Goal: Information Seeking & Learning: Find specific fact

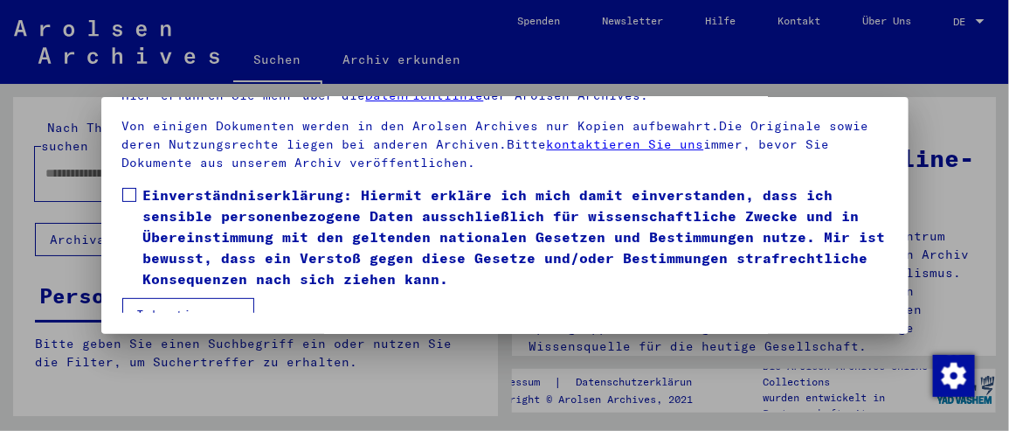
scroll to position [214, 0]
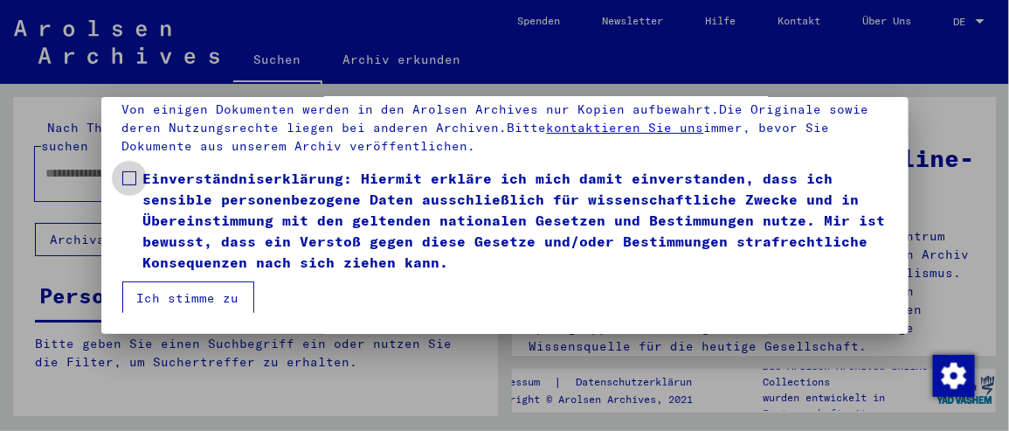
click at [128, 177] on span at bounding box center [129, 178] width 14 height 14
click at [157, 284] on button "Ich stimme zu" at bounding box center [188, 297] width 132 height 33
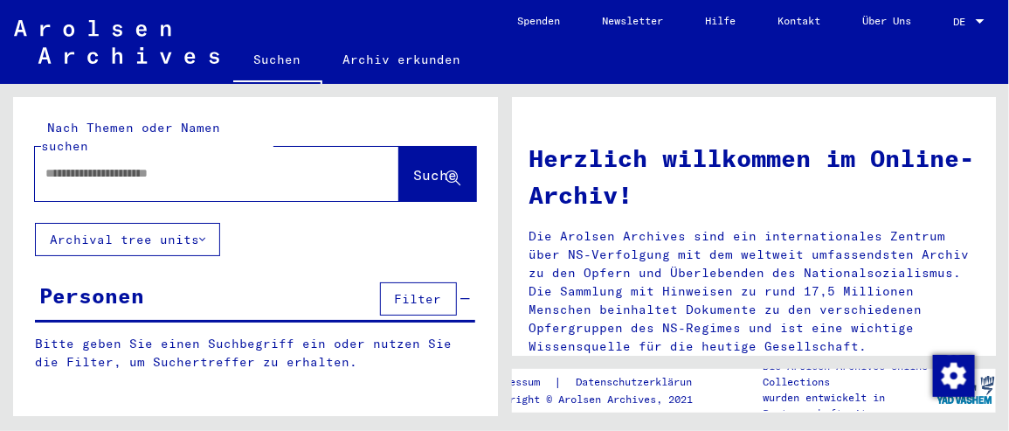
click at [73, 164] on input "text" at bounding box center [195, 173] width 301 height 18
click at [414, 166] on span "Suche" at bounding box center [436, 174] width 44 height 17
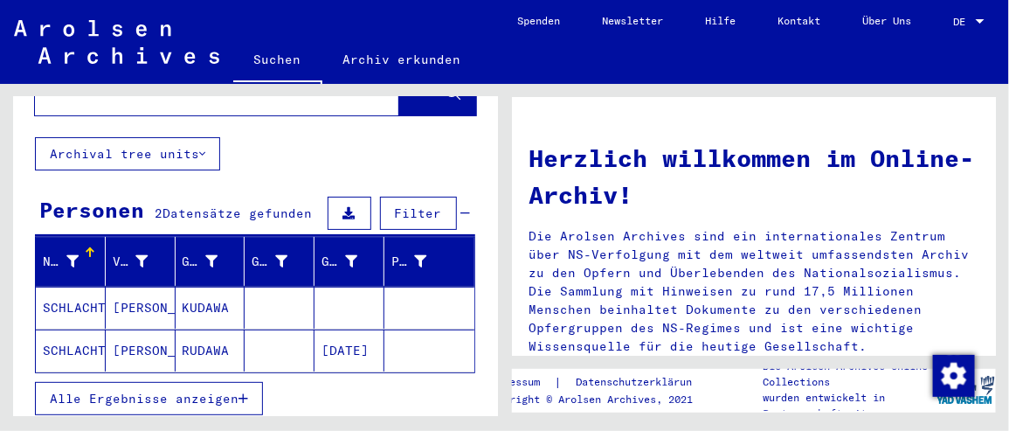
scroll to position [98, 0]
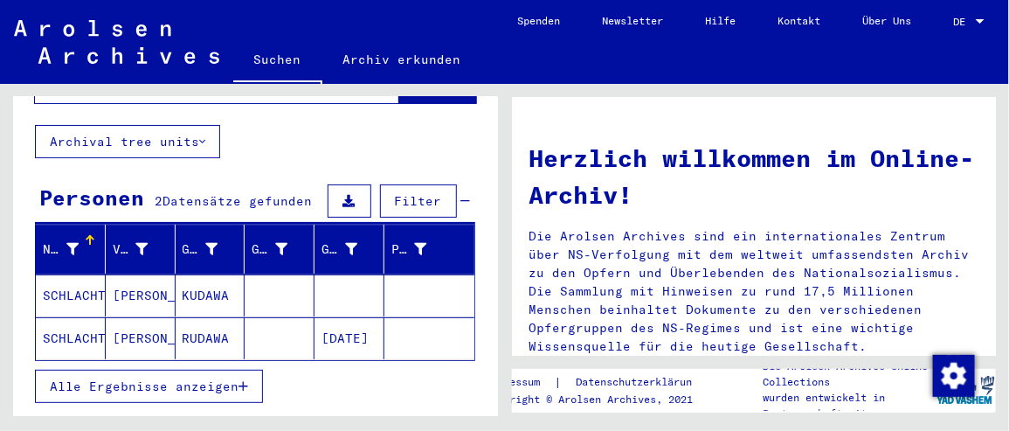
click at [61, 317] on mat-cell "SCHLACHTER" at bounding box center [71, 338] width 70 height 42
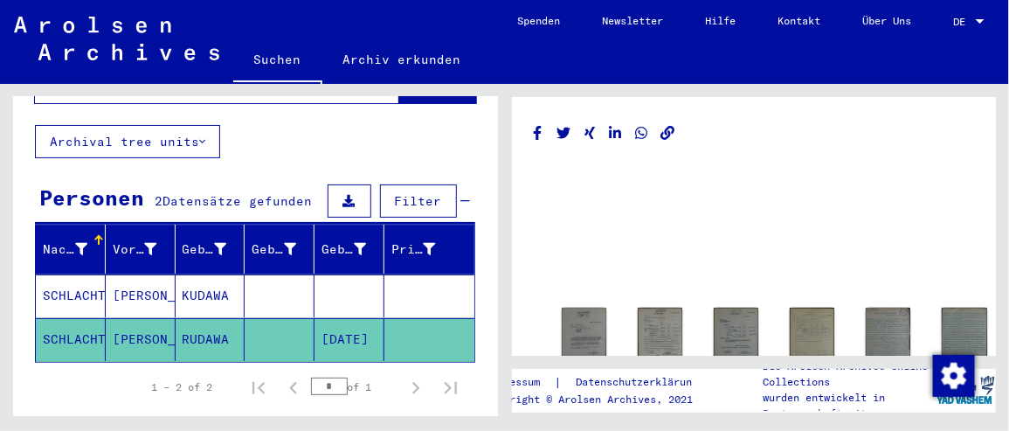
click at [102, 274] on mat-cell "SCHLACHTER" at bounding box center [71, 295] width 70 height 43
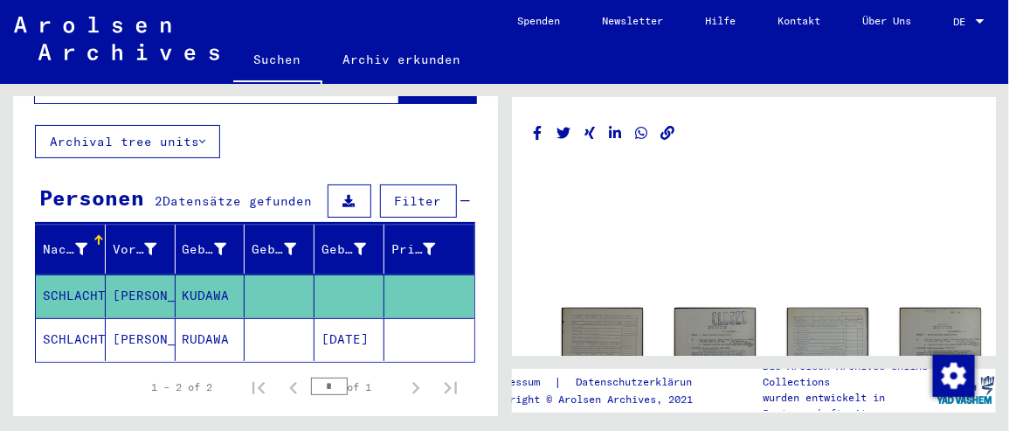
click at [91, 318] on mat-cell "SCHLACHTER" at bounding box center [71, 339] width 70 height 43
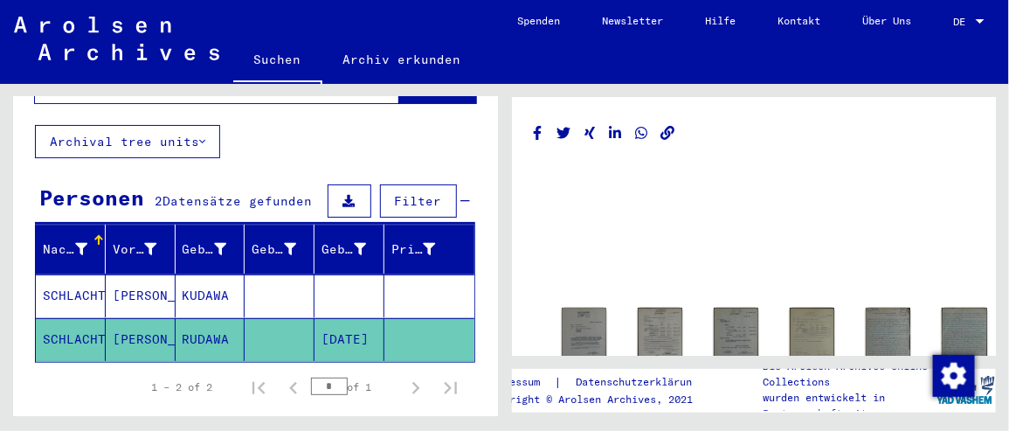
click at [91, 318] on mat-cell "SCHLACHTER" at bounding box center [71, 339] width 70 height 43
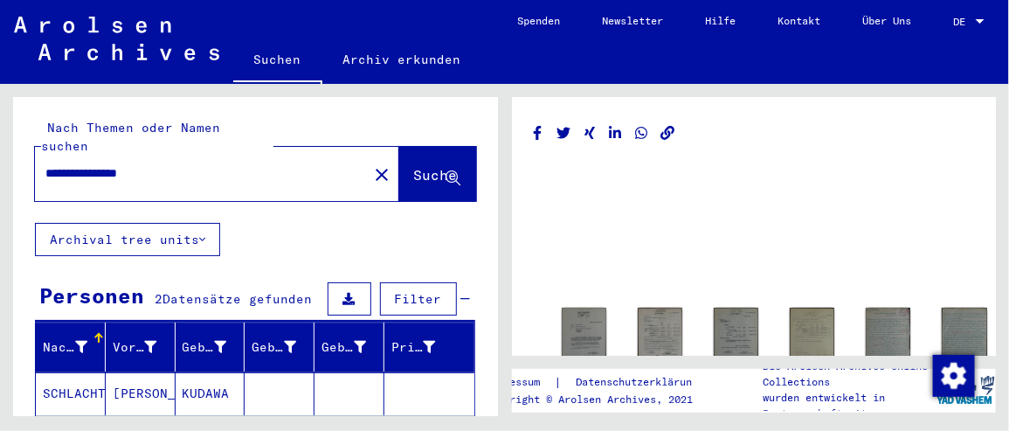
click at [83, 164] on input "**********" at bounding box center [201, 173] width 312 height 18
type input "**********"
click at [414, 166] on span "Suche" at bounding box center [436, 174] width 44 height 17
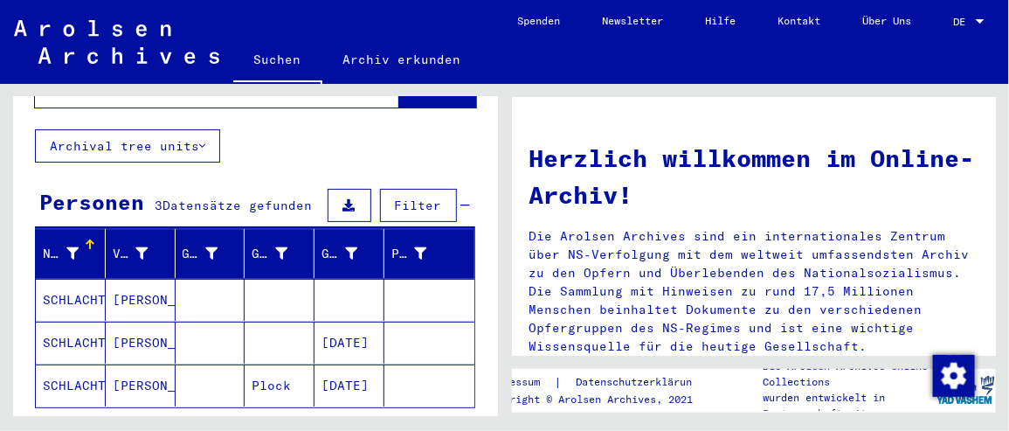
scroll to position [120, 0]
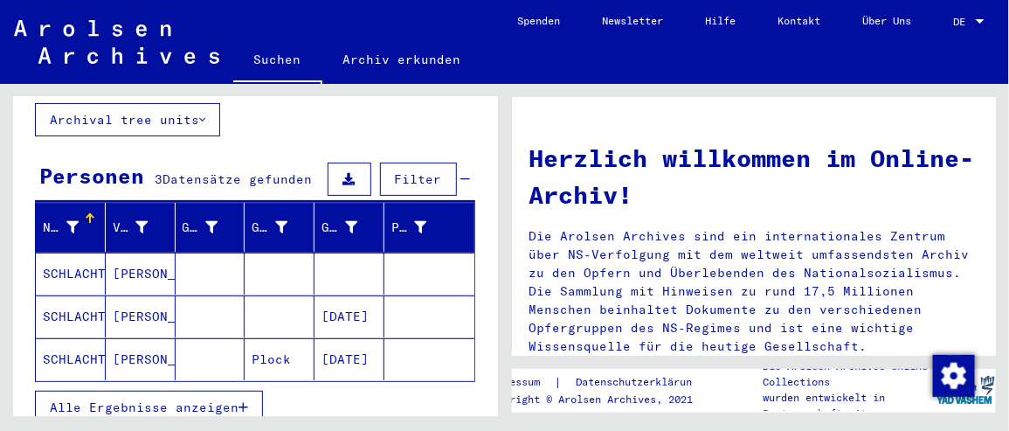
click at [74, 338] on mat-cell "SCHLACHTER" at bounding box center [71, 359] width 70 height 42
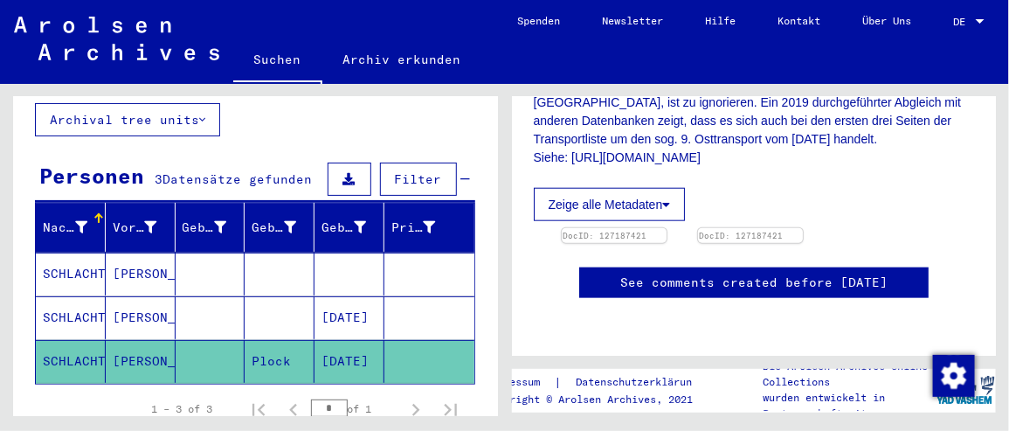
scroll to position [628, 0]
click at [629, 228] on img at bounding box center [613, 228] width 110 height 0
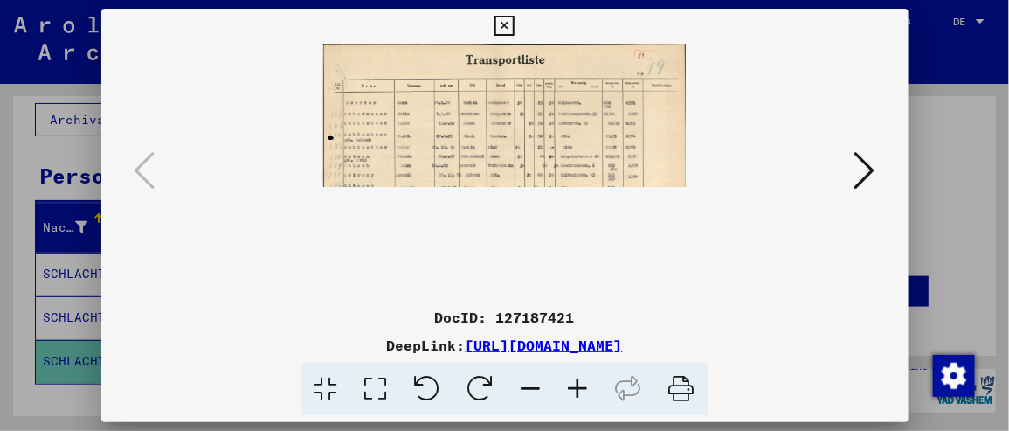
click at [578, 388] on icon at bounding box center [578, 389] width 47 height 53
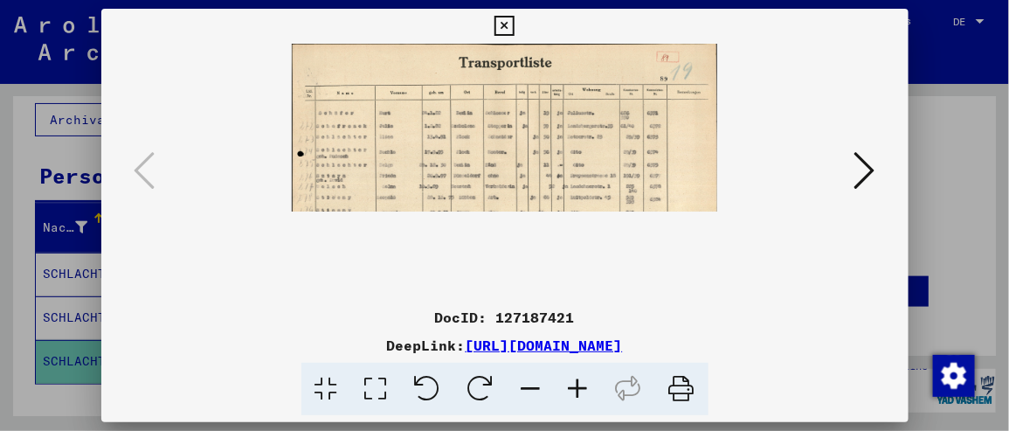
click at [578, 388] on icon at bounding box center [578, 389] width 47 height 53
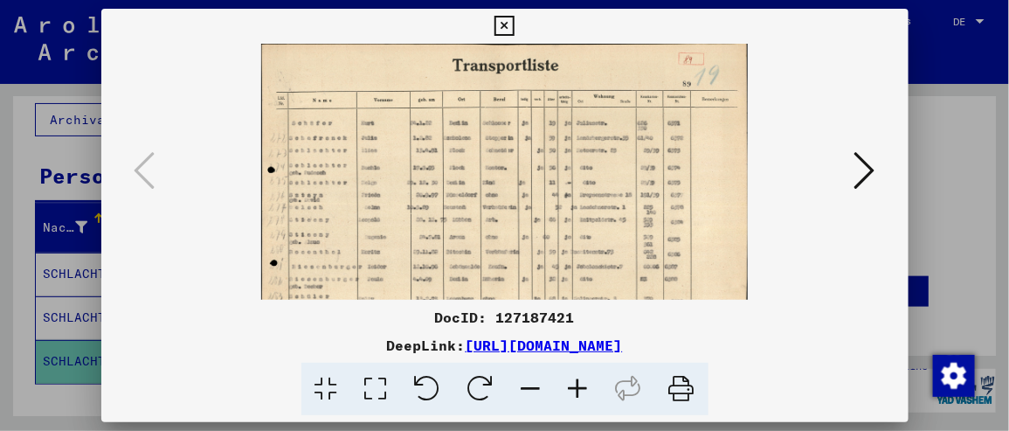
click at [578, 388] on icon at bounding box center [578, 389] width 47 height 53
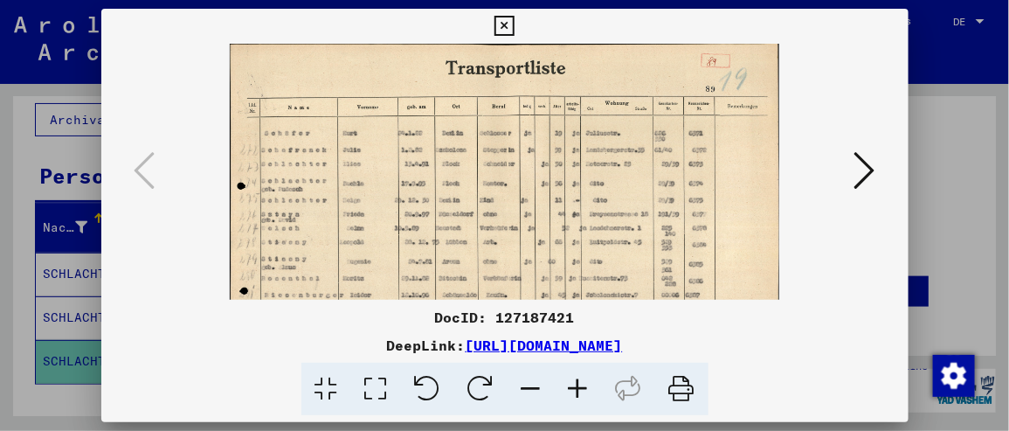
click at [578, 388] on icon at bounding box center [578, 389] width 47 height 53
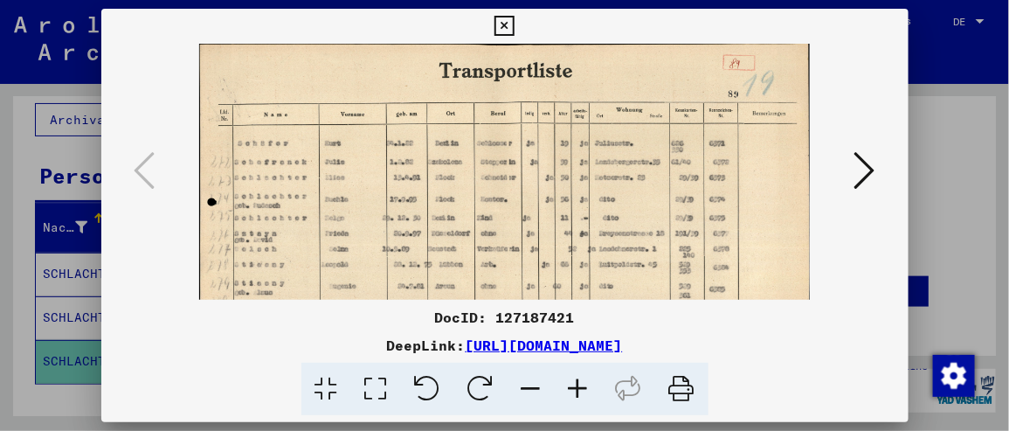
click at [578, 388] on icon at bounding box center [578, 389] width 47 height 53
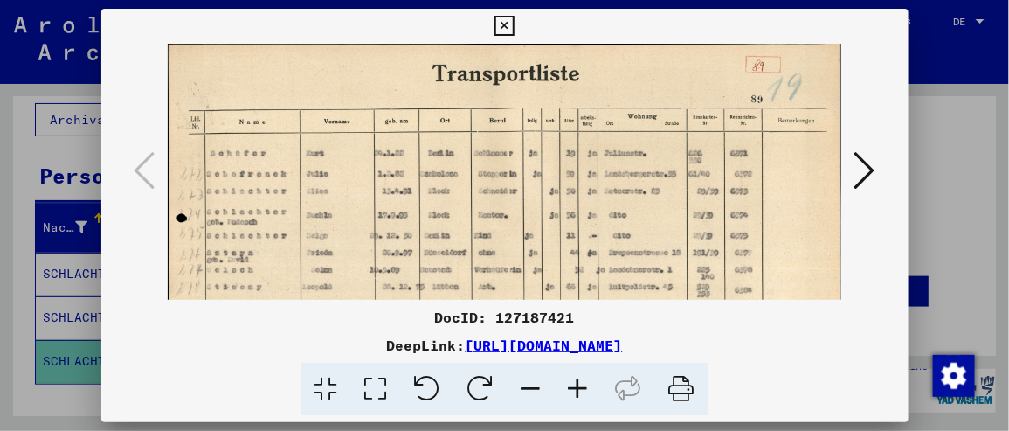
click at [578, 388] on icon at bounding box center [578, 389] width 47 height 53
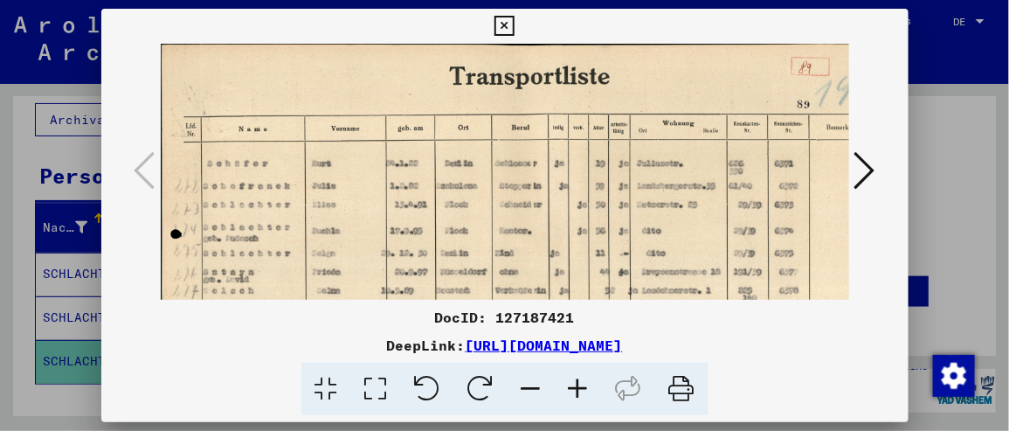
click at [362, 227] on img at bounding box center [529, 303] width 736 height 518
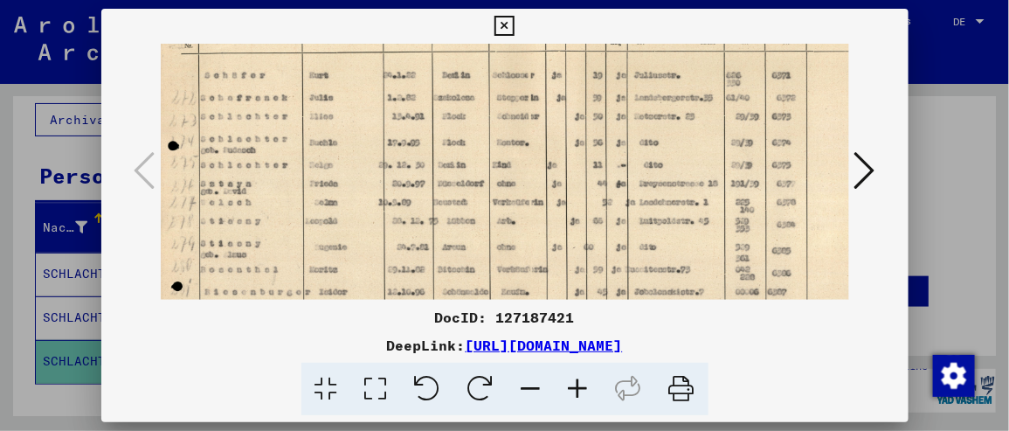
scroll to position [104, 2]
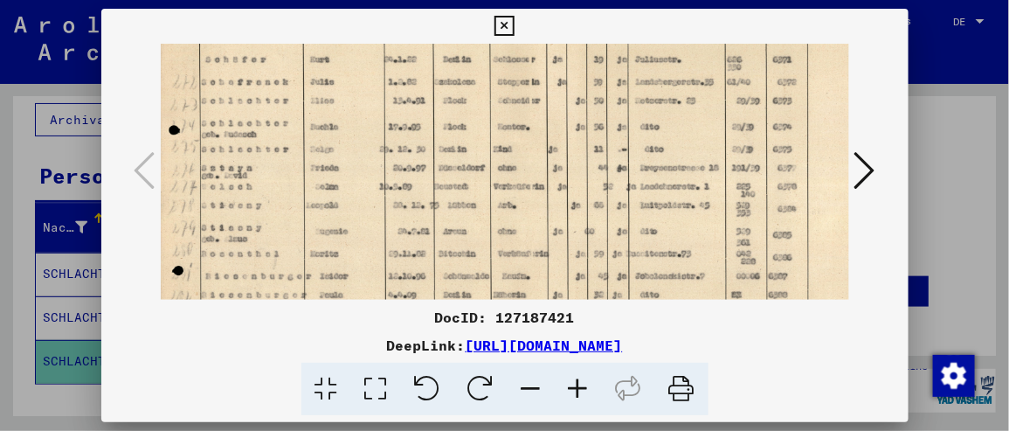
drag, startPoint x: 362, startPoint y: 227, endPoint x: 360, endPoint y: 123, distance: 104.0
click at [360, 123] on img at bounding box center [527, 199] width 736 height 518
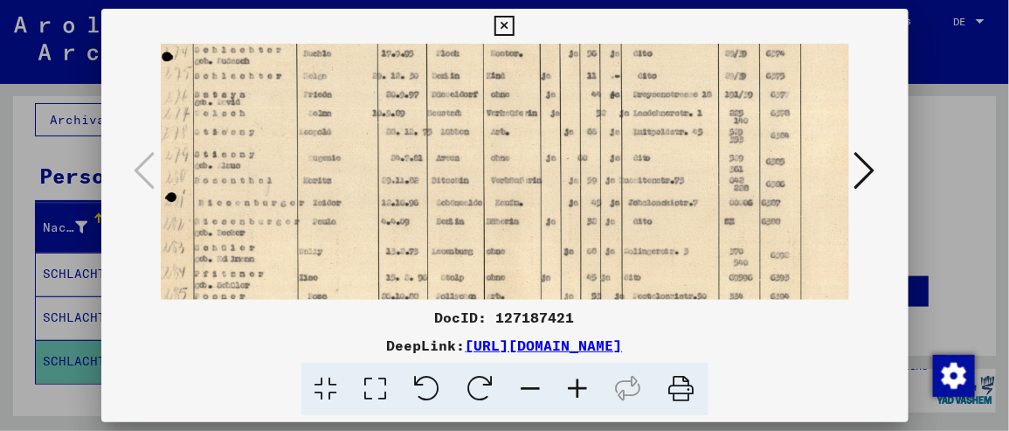
drag, startPoint x: 373, startPoint y: 207, endPoint x: 365, endPoint y: 134, distance: 73.8
click at [365, 134] on img at bounding box center [520, 125] width 736 height 518
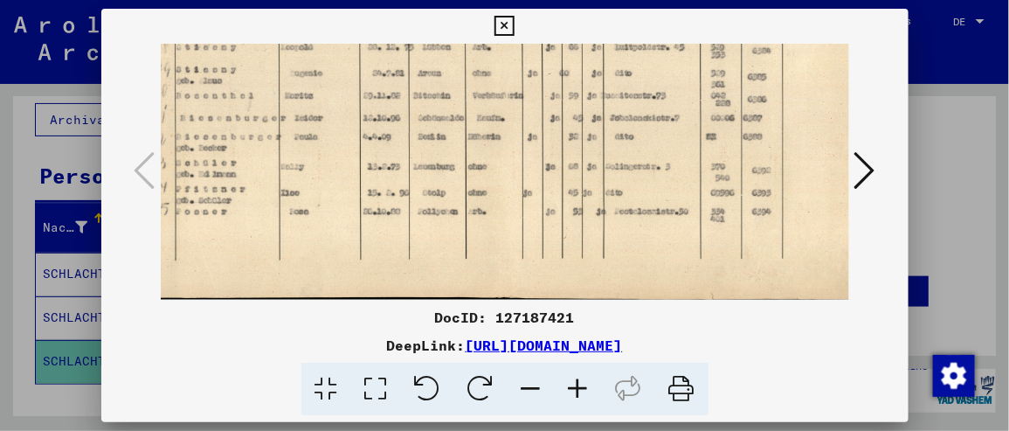
drag, startPoint x: 389, startPoint y: 198, endPoint x: 369, endPoint y: 82, distance: 117.9
click at [369, 82] on img at bounding box center [502, 41] width 736 height 518
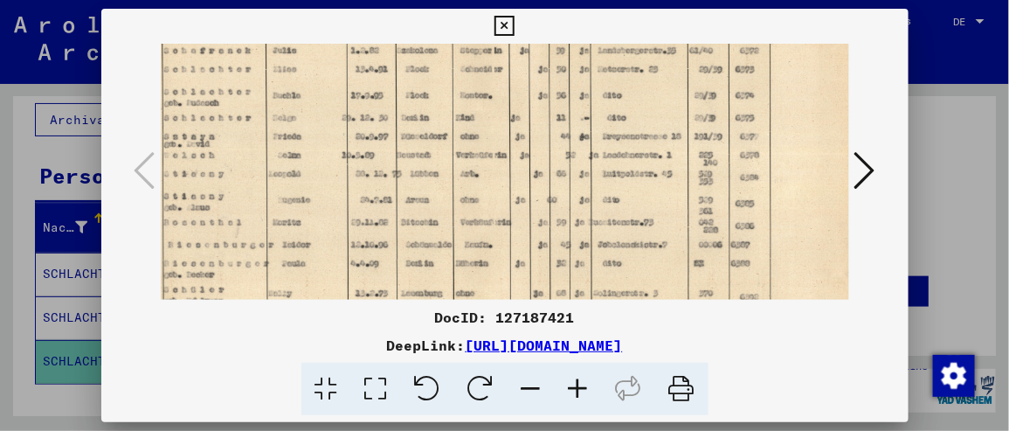
drag, startPoint x: 403, startPoint y: 90, endPoint x: 395, endPoint y: 218, distance: 127.8
click at [395, 218] on img at bounding box center [489, 167] width 736 height 518
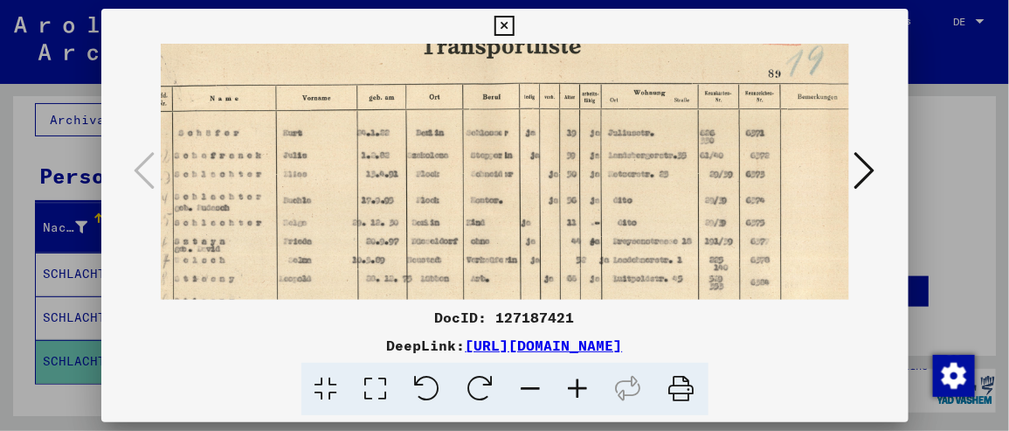
scroll to position [0, 26]
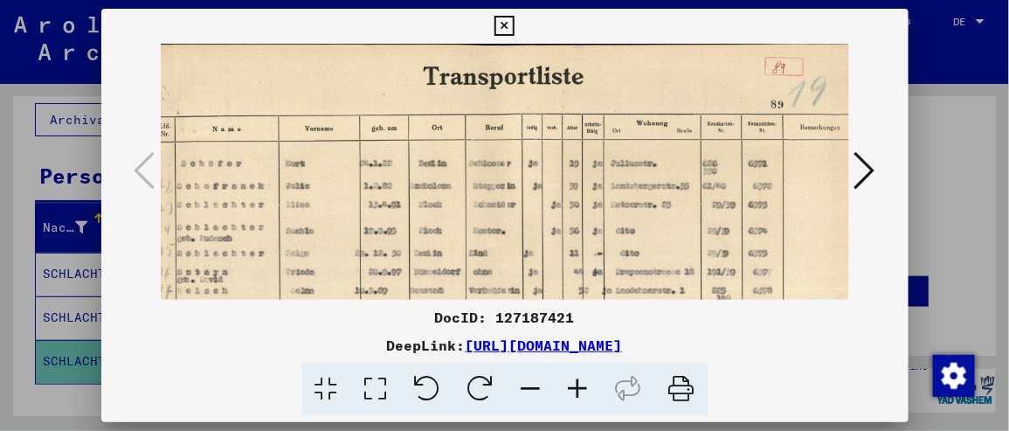
drag, startPoint x: 381, startPoint y: 117, endPoint x: 394, endPoint y: 277, distance: 160.4
click at [394, 277] on img at bounding box center [503, 303] width 736 height 518
click at [576, 383] on icon at bounding box center [578, 389] width 47 height 53
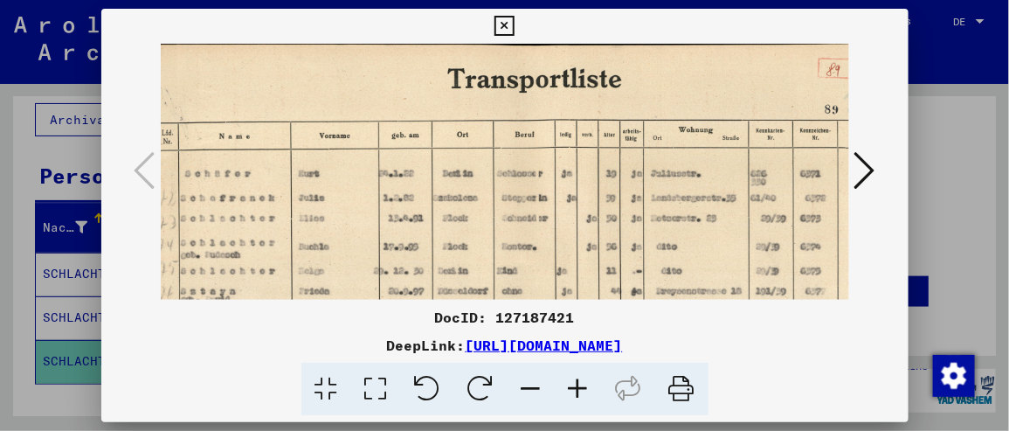
click at [576, 383] on icon at bounding box center [578, 389] width 47 height 53
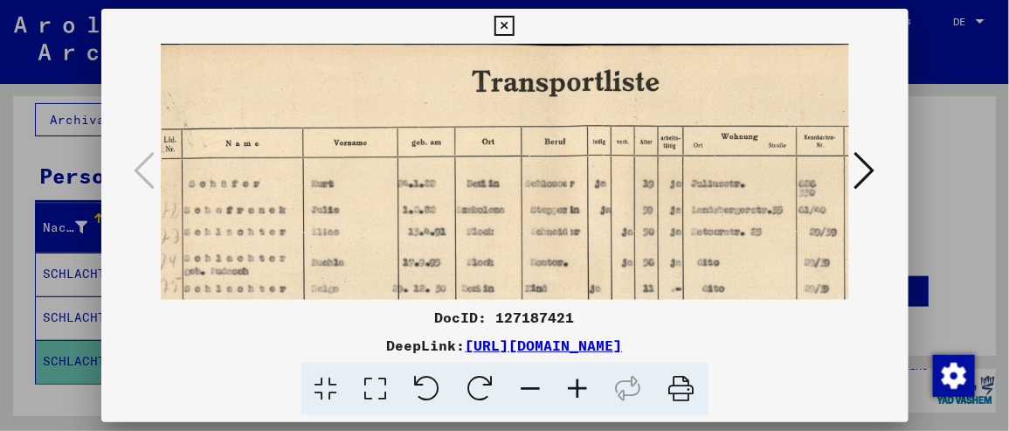
click at [576, 383] on icon at bounding box center [578, 389] width 47 height 53
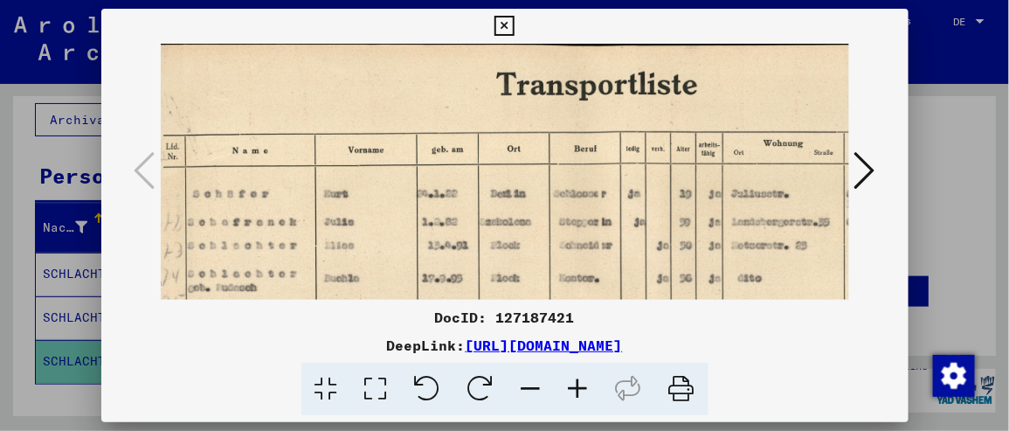
click at [449, 189] on img at bounding box center [595, 368] width 921 height 649
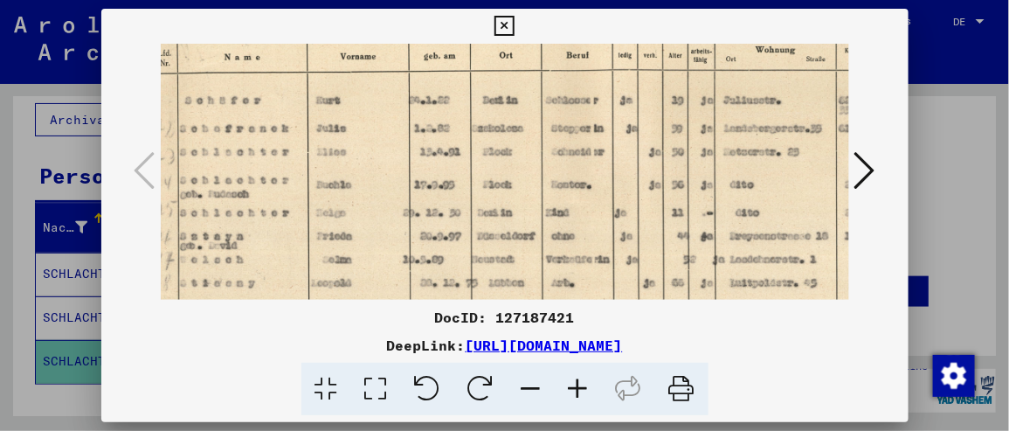
drag, startPoint x: 449, startPoint y: 189, endPoint x: 441, endPoint y: 95, distance: 93.8
click at [441, 95] on img at bounding box center [587, 274] width 921 height 649
click at [440, 164] on img at bounding box center [587, 273] width 921 height 649
click at [500, 25] on icon at bounding box center [504, 26] width 20 height 21
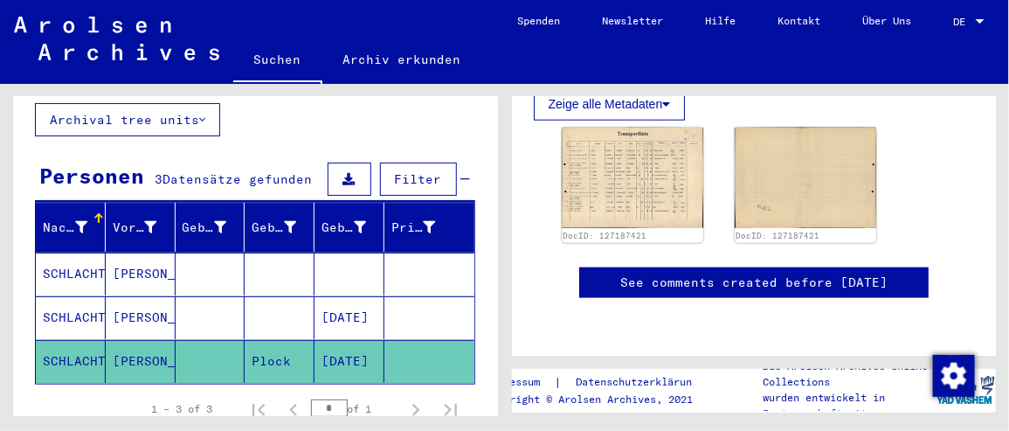
scroll to position [722, 0]
click at [614, 125] on img at bounding box center [631, 177] width 149 height 105
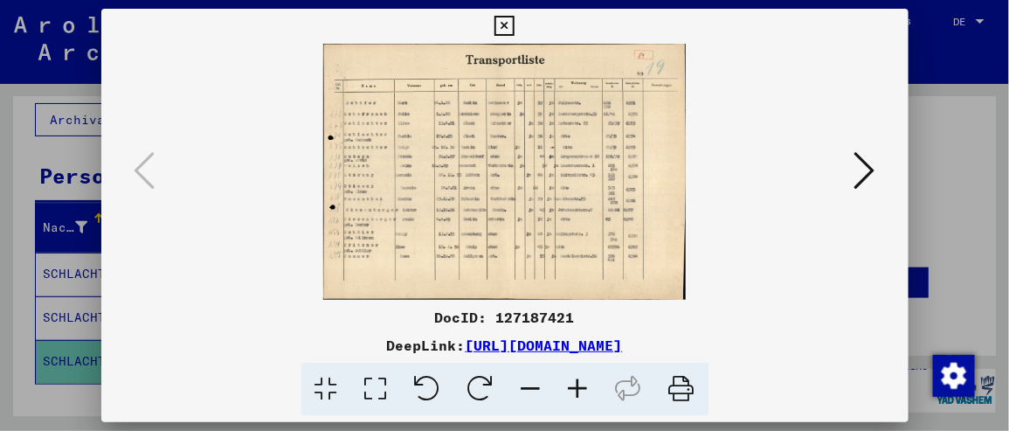
click at [575, 387] on icon at bounding box center [578, 389] width 47 height 53
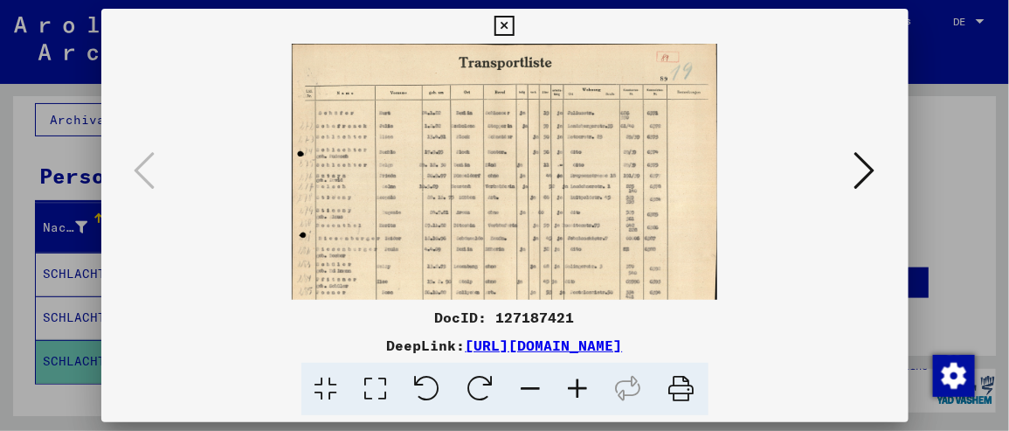
click at [575, 387] on icon at bounding box center [578, 389] width 47 height 53
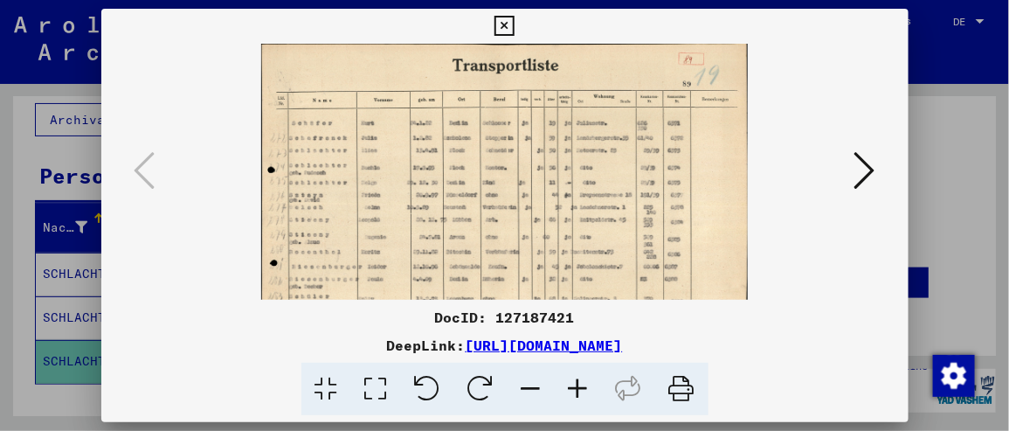
click at [575, 387] on icon at bounding box center [578, 389] width 47 height 53
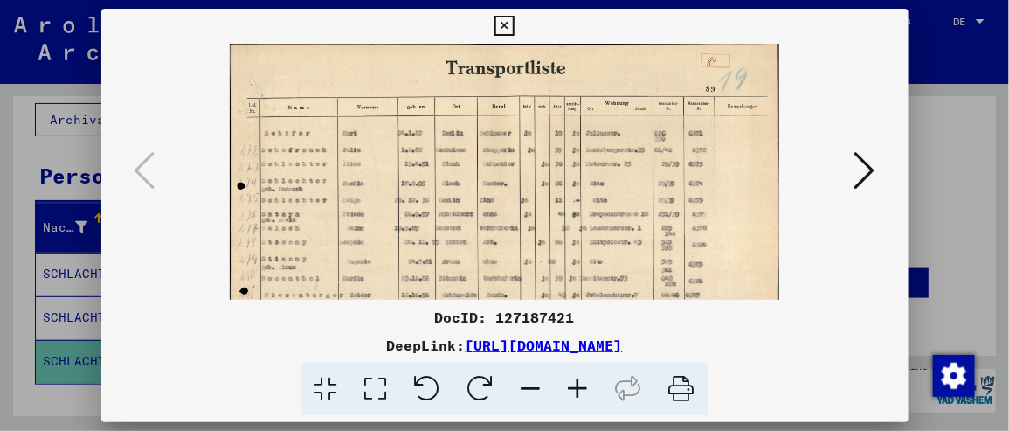
click at [575, 387] on icon at bounding box center [578, 389] width 47 height 53
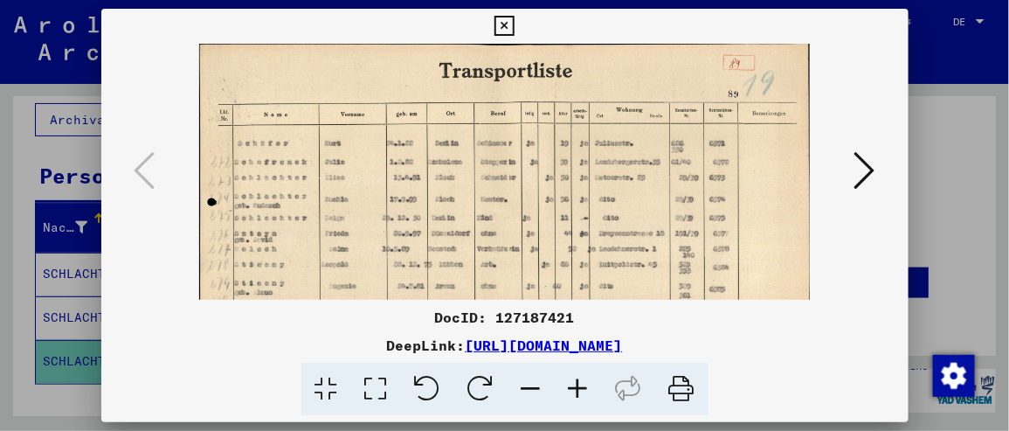
click at [575, 387] on icon at bounding box center [578, 389] width 47 height 53
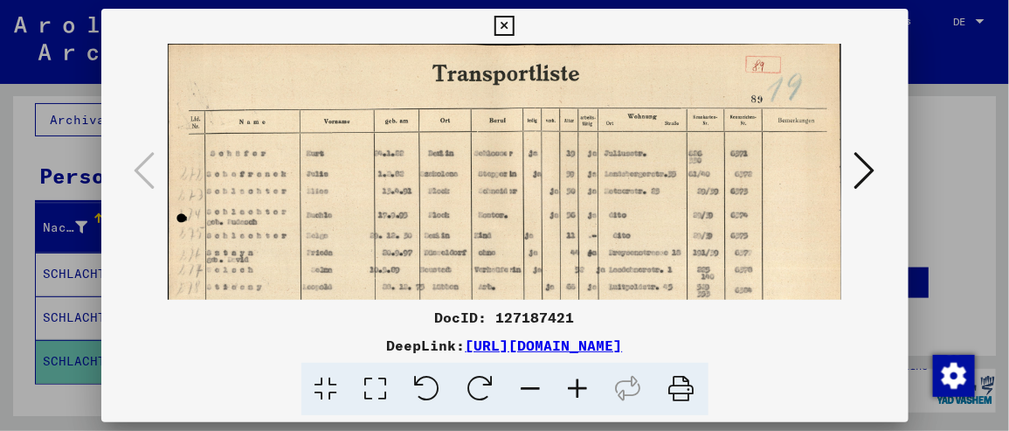
click at [500, 23] on icon at bounding box center [504, 26] width 20 height 21
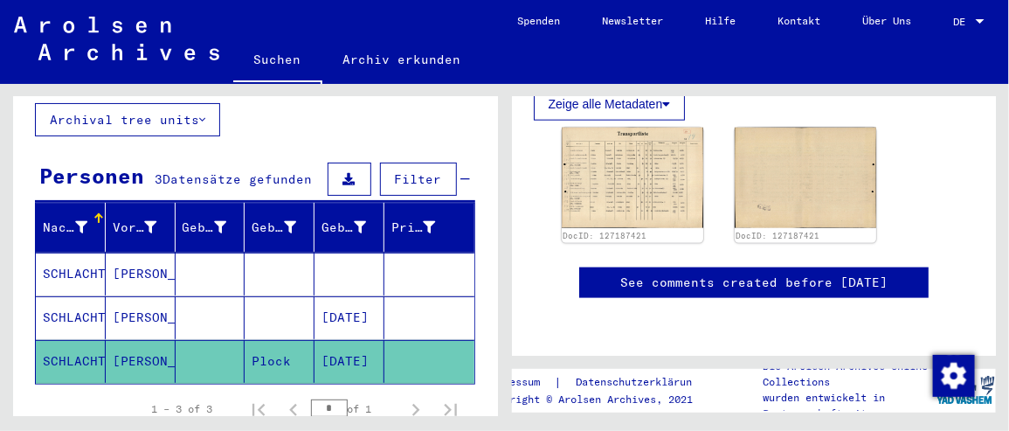
click at [100, 296] on mat-cell "SCHLACHTER" at bounding box center [71, 317] width 70 height 43
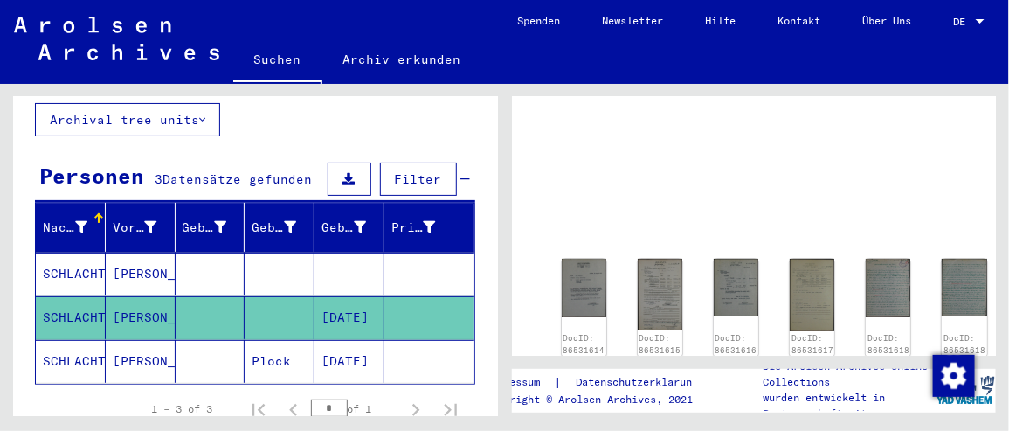
scroll to position [14, 0]
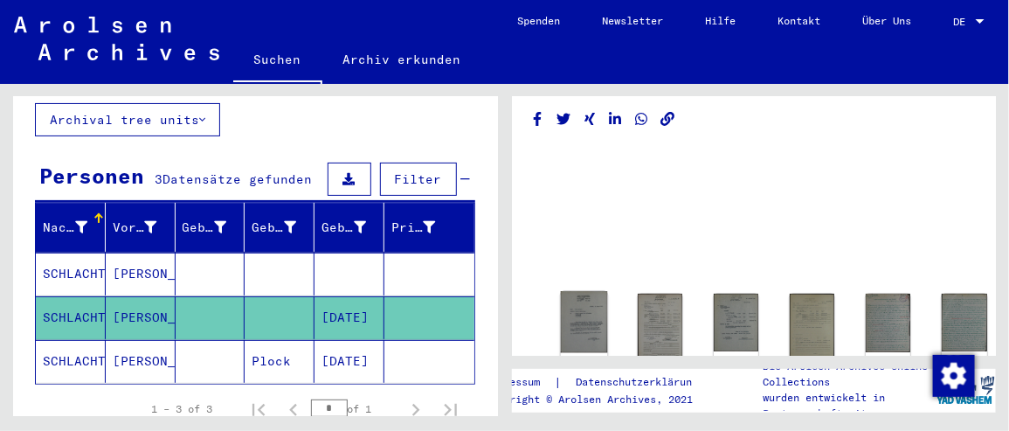
click at [573, 313] on img at bounding box center [583, 321] width 47 height 61
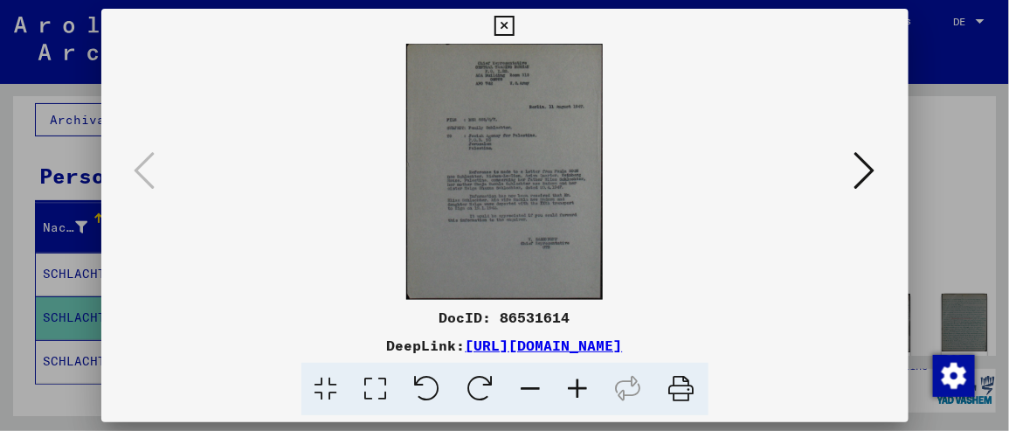
click at [577, 388] on icon at bounding box center [578, 389] width 47 height 53
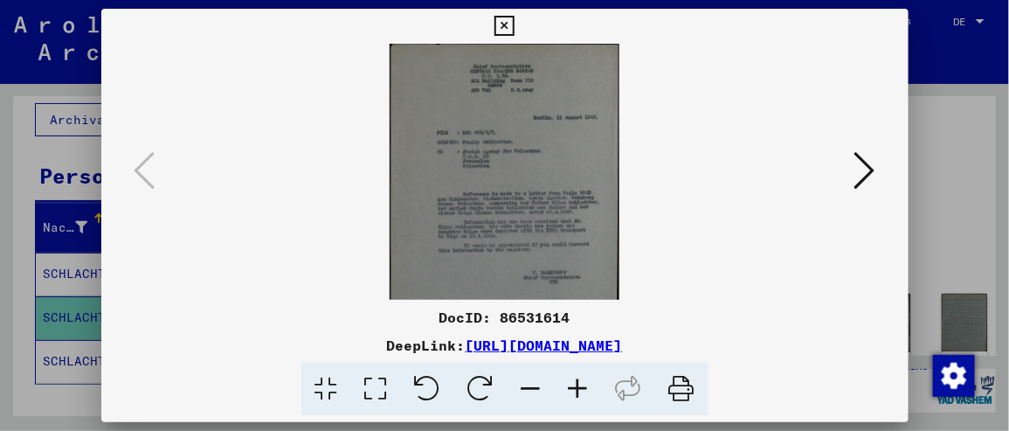
click at [577, 388] on icon at bounding box center [578, 389] width 47 height 53
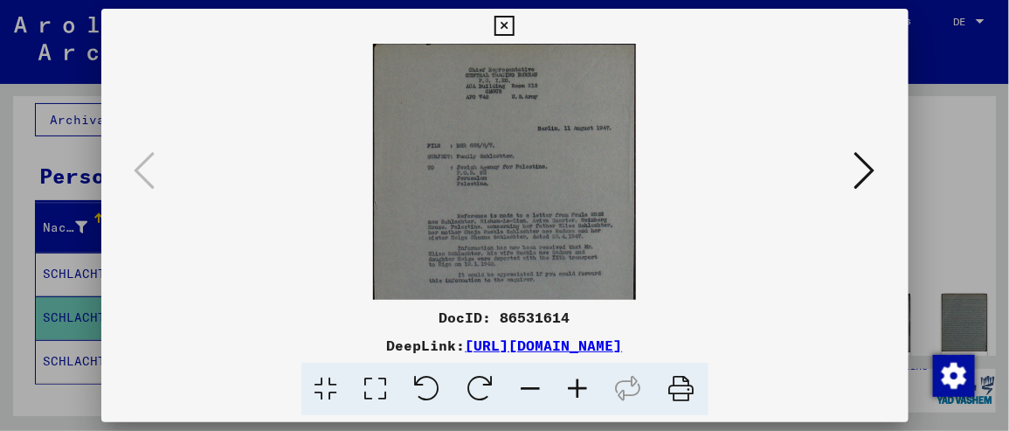
click at [577, 388] on icon at bounding box center [578, 389] width 47 height 53
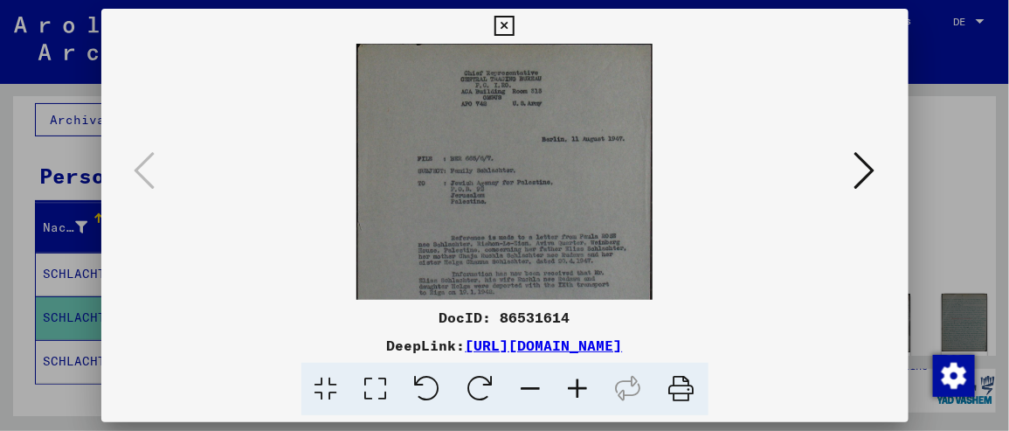
click at [577, 388] on icon at bounding box center [578, 389] width 47 height 53
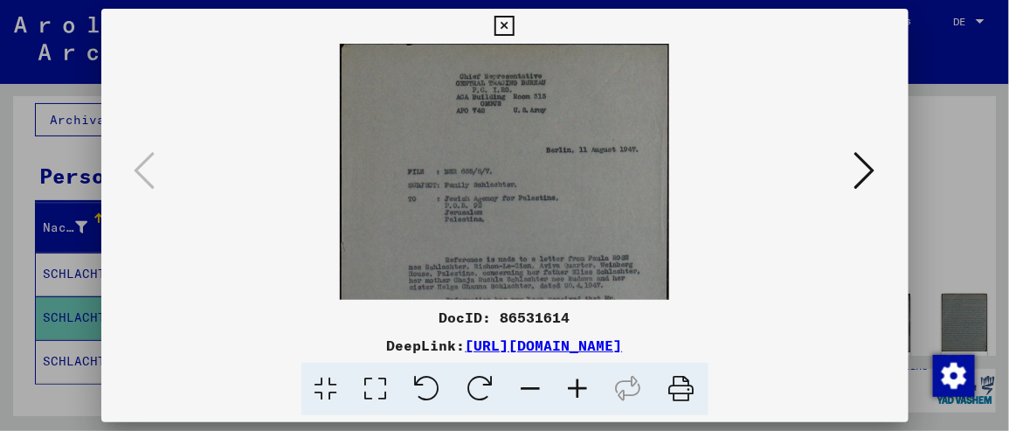
click at [577, 388] on icon at bounding box center [578, 389] width 47 height 53
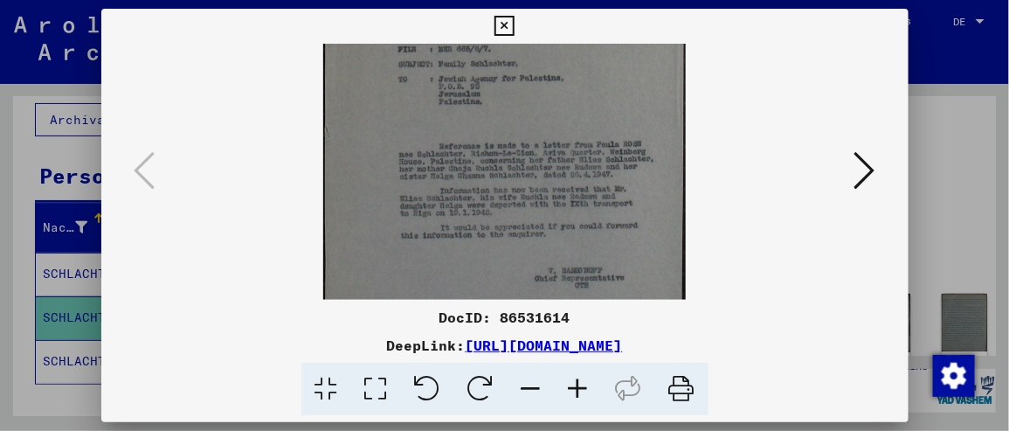
scroll to position [145, 0]
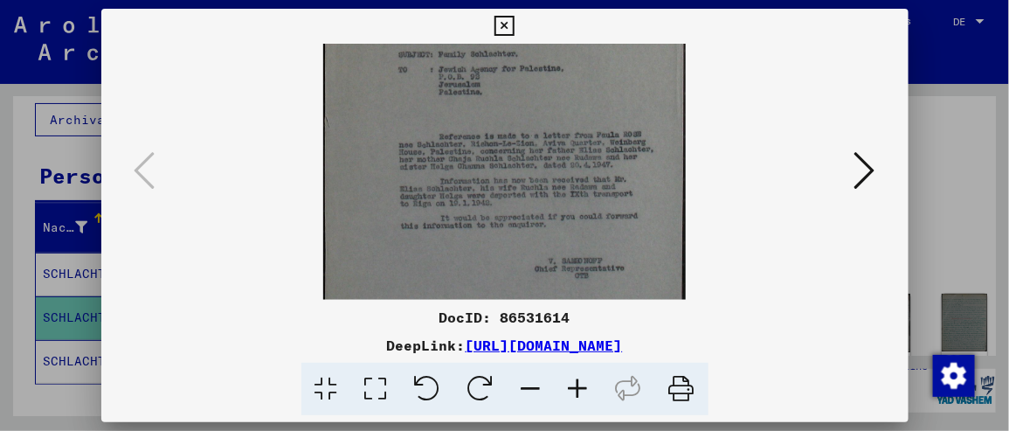
drag, startPoint x: 510, startPoint y: 205, endPoint x: 515, endPoint y: 61, distance: 144.2
click at [515, 61] on img at bounding box center [504, 136] width 363 height 474
click at [866, 168] on icon at bounding box center [864, 170] width 21 height 42
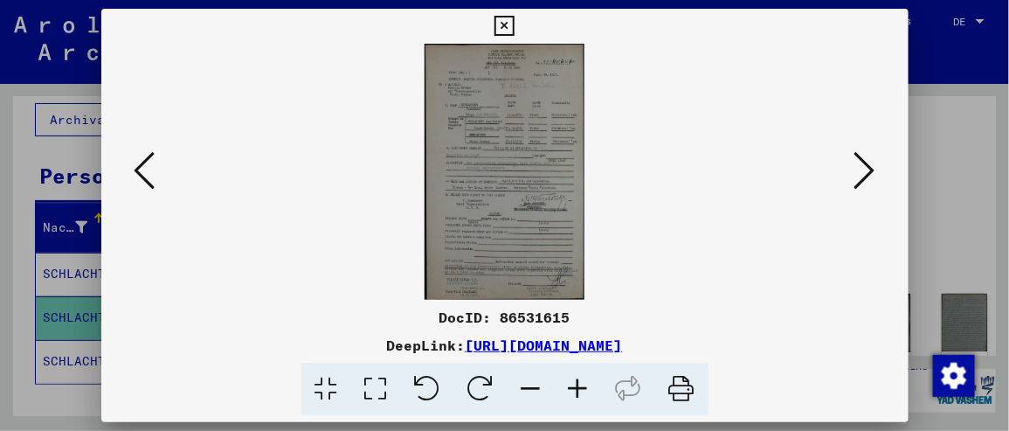
scroll to position [0, 0]
click at [577, 382] on icon at bounding box center [578, 389] width 47 height 53
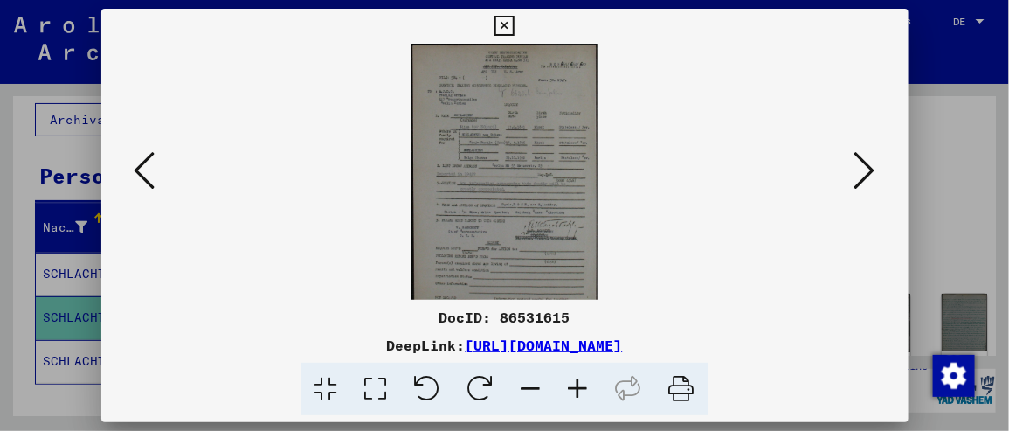
click at [577, 382] on icon at bounding box center [578, 389] width 47 height 53
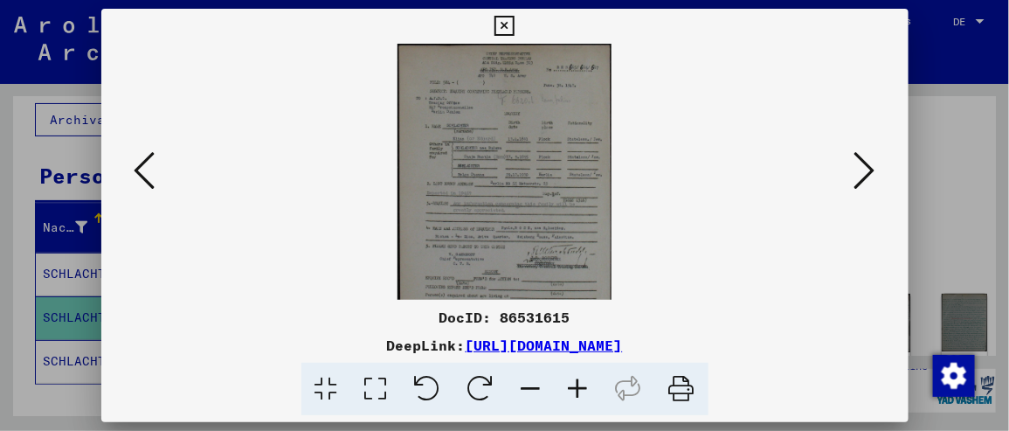
click at [577, 382] on icon at bounding box center [578, 389] width 47 height 53
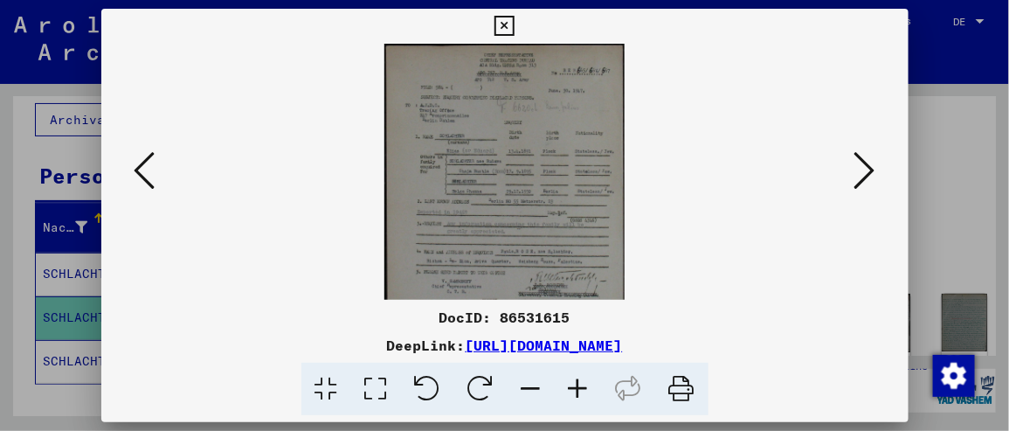
click at [577, 382] on icon at bounding box center [578, 389] width 47 height 53
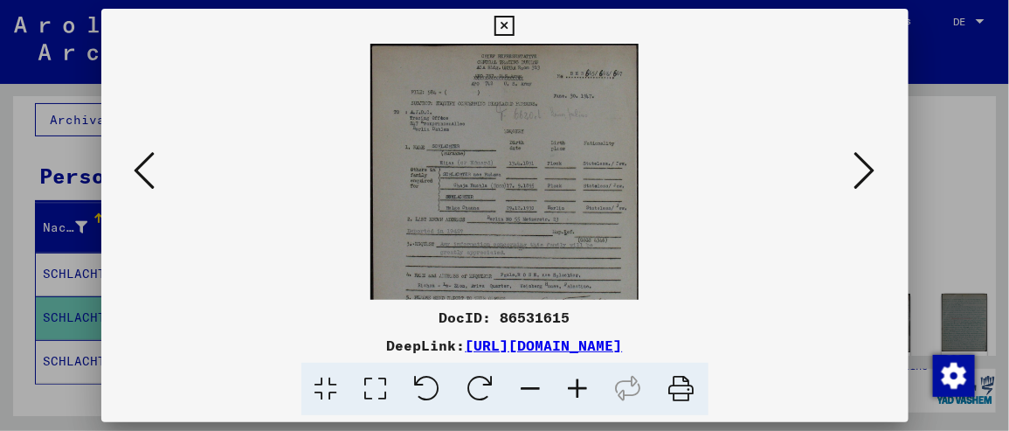
click at [577, 382] on icon at bounding box center [578, 389] width 47 height 53
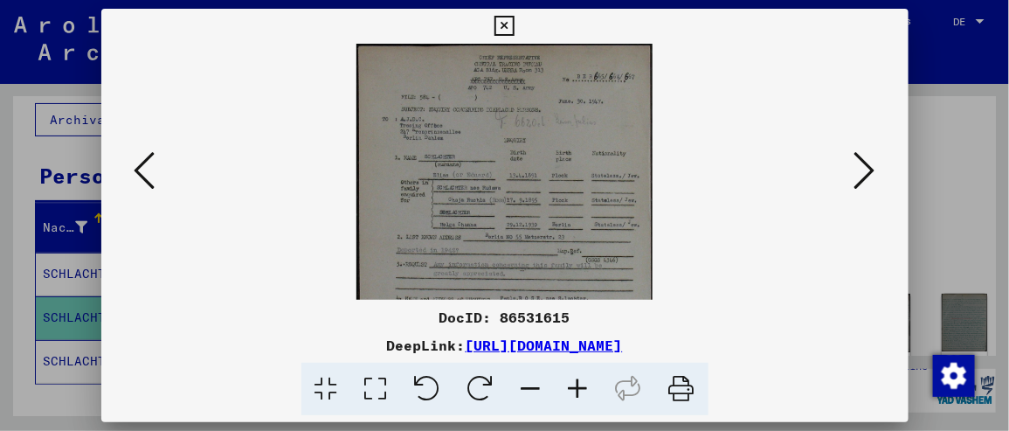
click at [577, 382] on icon at bounding box center [578, 389] width 47 height 53
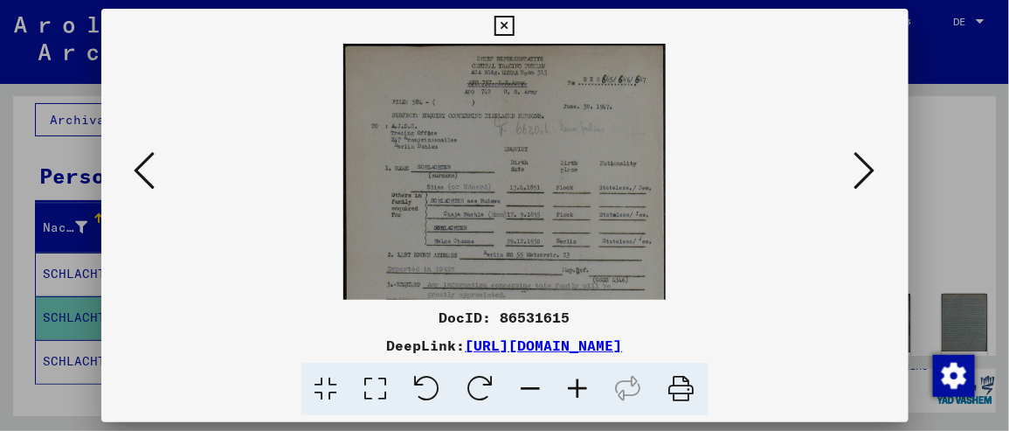
click at [577, 382] on icon at bounding box center [578, 389] width 47 height 53
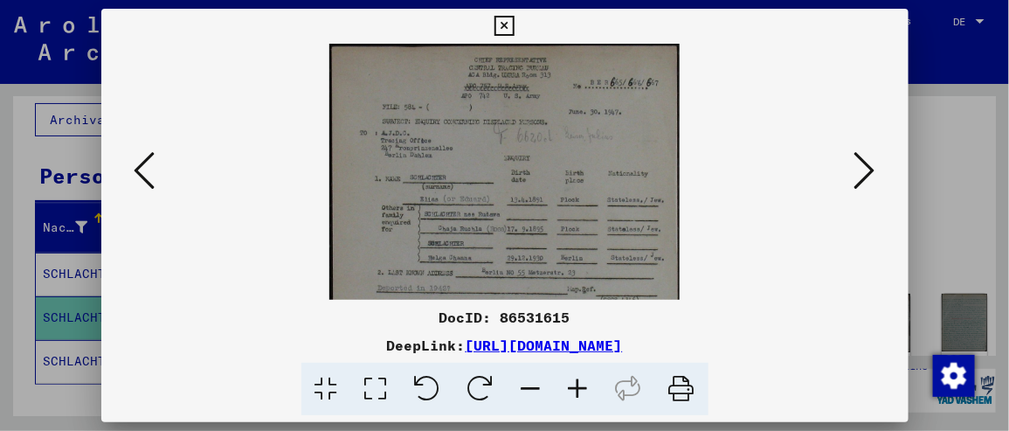
click at [577, 382] on icon at bounding box center [578, 389] width 47 height 53
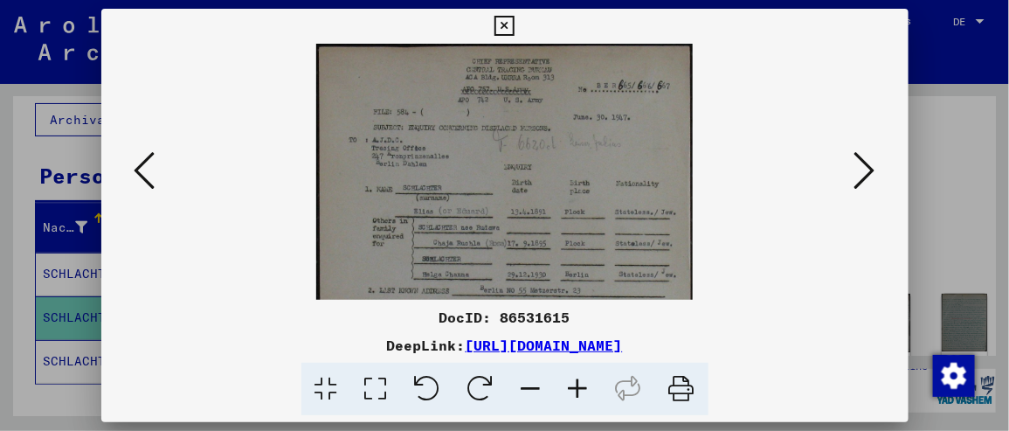
click at [577, 382] on icon at bounding box center [578, 389] width 47 height 53
